Goal: Find specific page/section: Find specific page/section

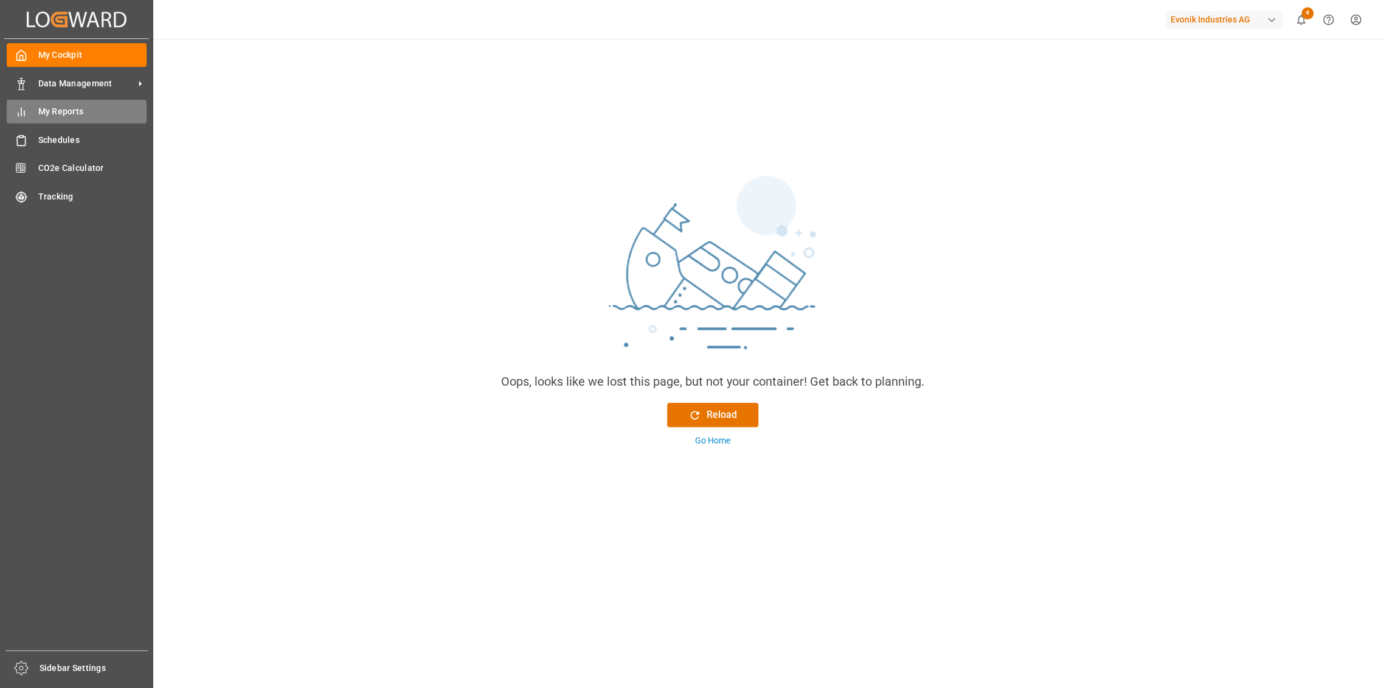
click at [39, 116] on span "My Reports" at bounding box center [92, 111] width 109 height 13
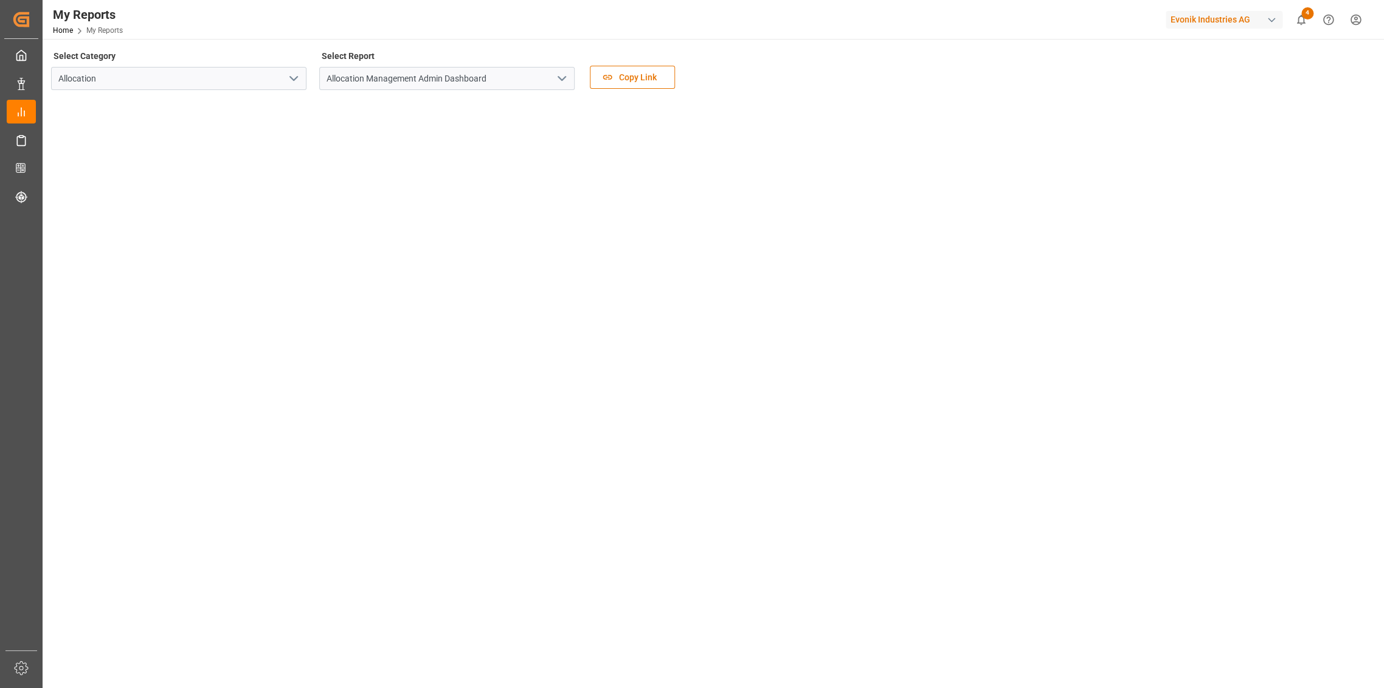
click at [296, 73] on icon "open menu" at bounding box center [293, 78] width 15 height 15
click at [420, 94] on div "Select Report Allocation Management Admin Dashboard" at bounding box center [446, 72] width 255 height 51
click at [555, 74] on icon "open menu" at bounding box center [562, 78] width 15 height 15
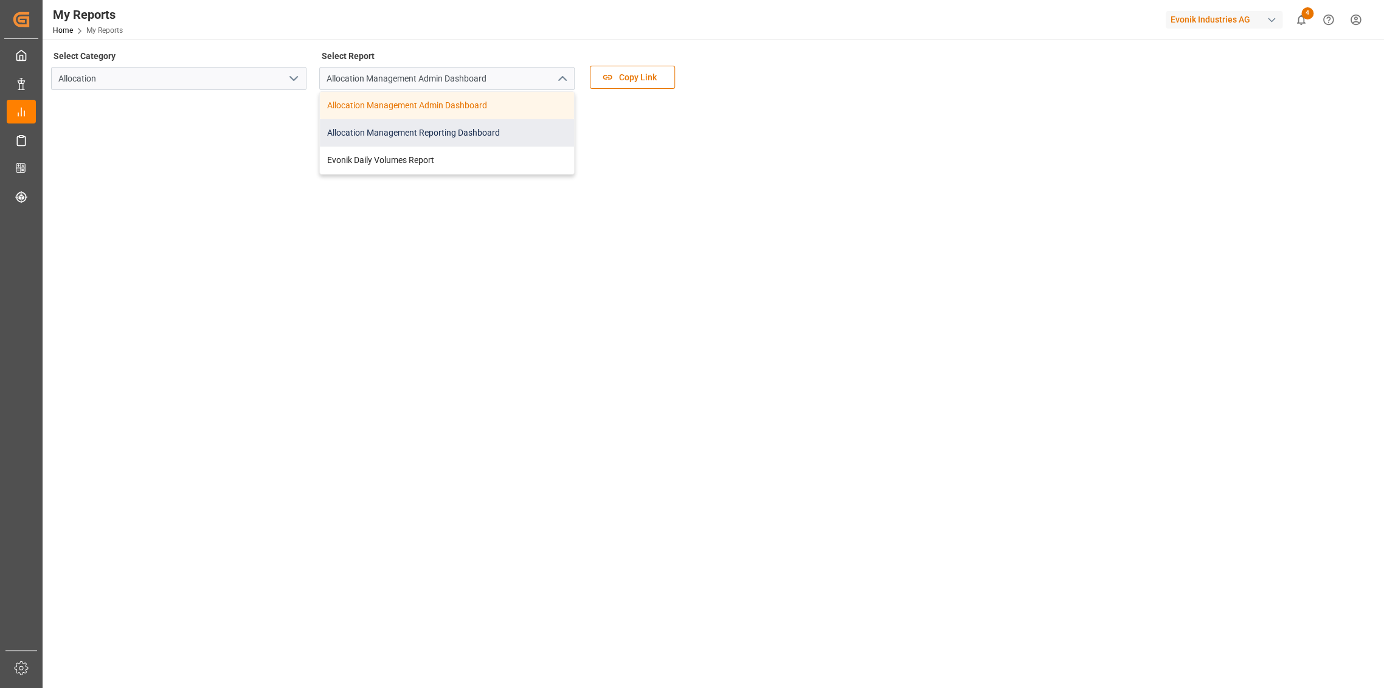
click at [474, 124] on div "Allocation Management Reporting Dashboard" at bounding box center [447, 132] width 254 height 27
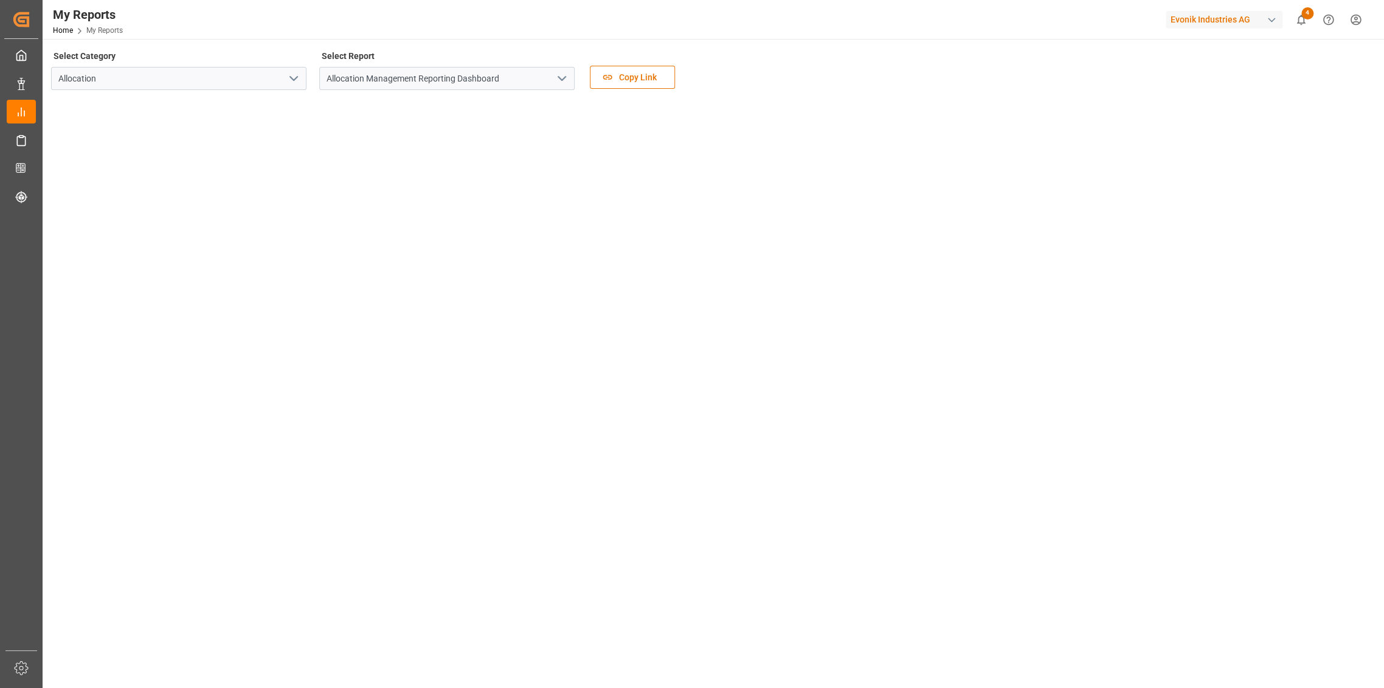
click at [330, 625] on main "Select Category Allocation Select Report Allocation Management Reporting Dashbo…" at bounding box center [712, 368] width 1339 height 642
